Goal: Information Seeking & Learning: Learn about a topic

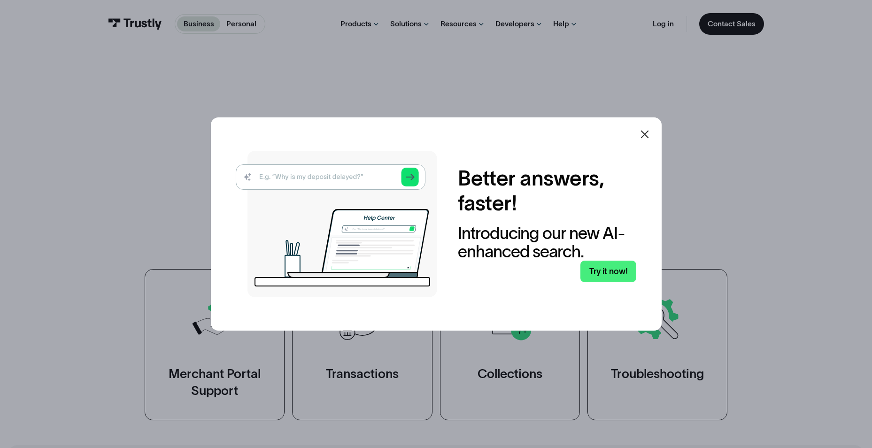
click at [647, 136] on icon at bounding box center [644, 134] width 11 height 11
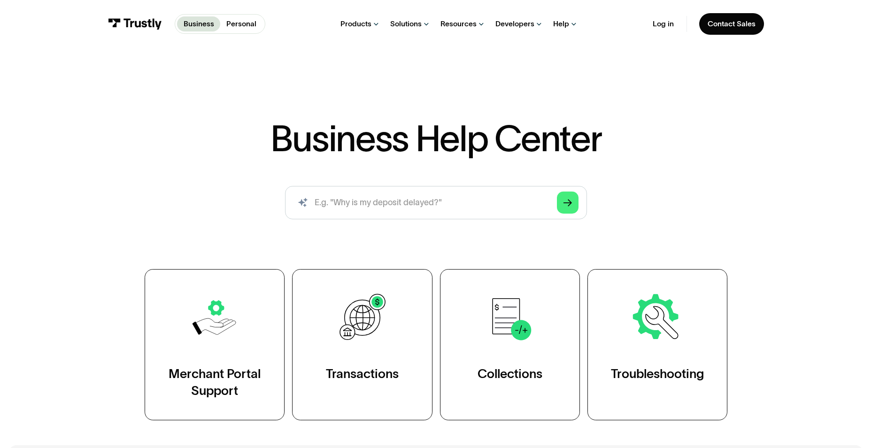
scroll to position [141, 0]
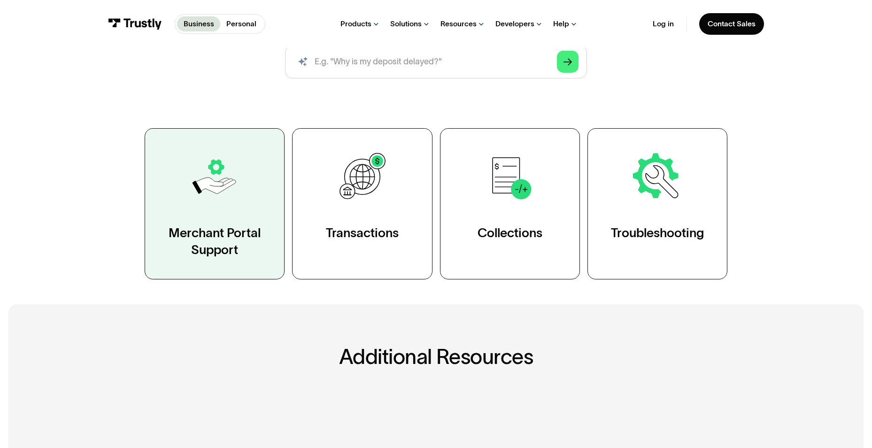
click at [184, 253] on div "Merchant Portal Support" at bounding box center [215, 240] width 98 height 33
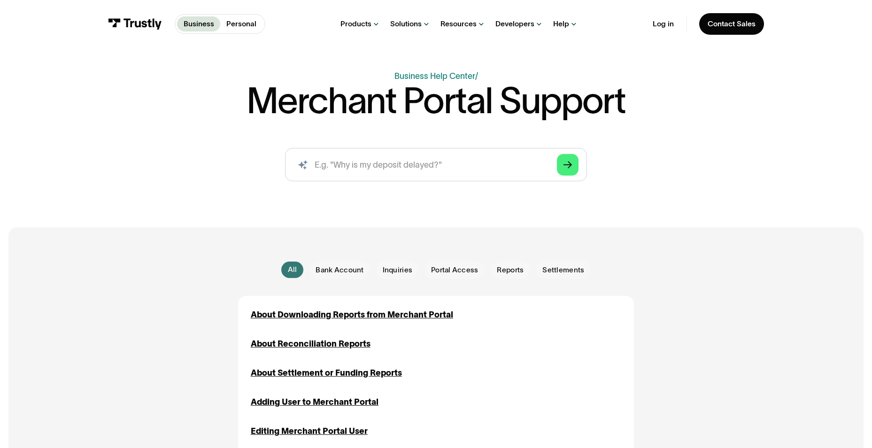
scroll to position [94, 0]
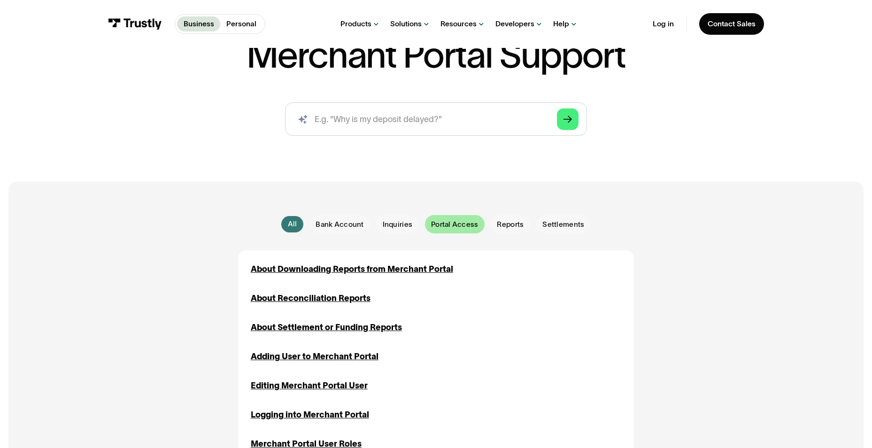
click at [448, 220] on span "Portal Access" at bounding box center [454, 224] width 47 height 10
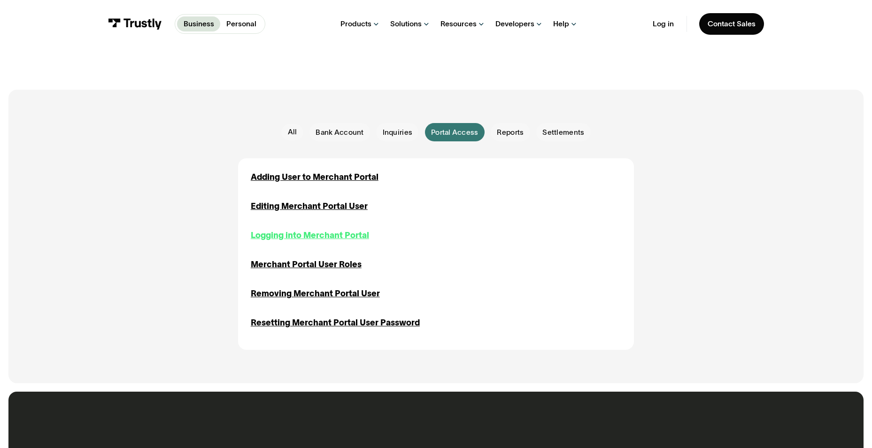
scroll to position [188, 0]
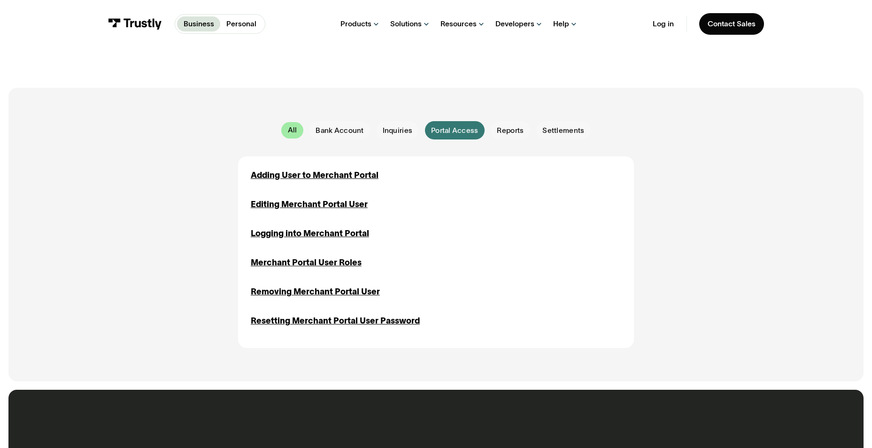
click at [292, 130] on div "All" at bounding box center [292, 130] width 9 height 10
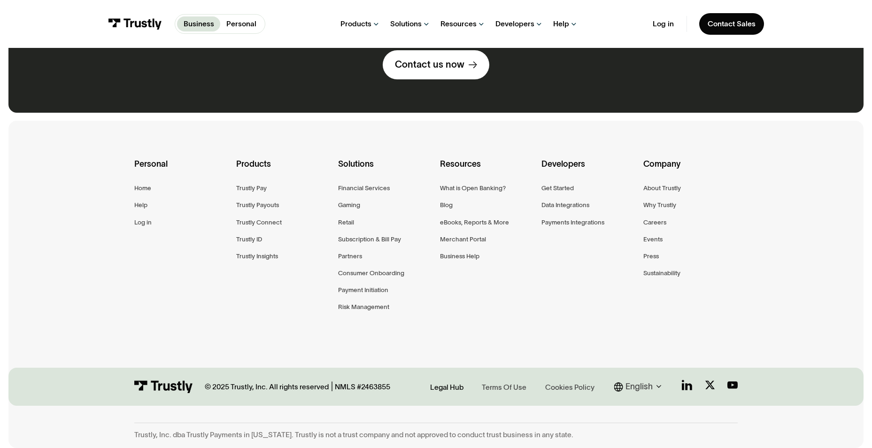
scroll to position [827, 0]
click at [429, 384] on link "Legal Hub" at bounding box center [446, 386] width 39 height 13
click at [463, 384] on div "Legal Hub" at bounding box center [446, 387] width 33 height 10
